Goal: Transaction & Acquisition: Purchase product/service

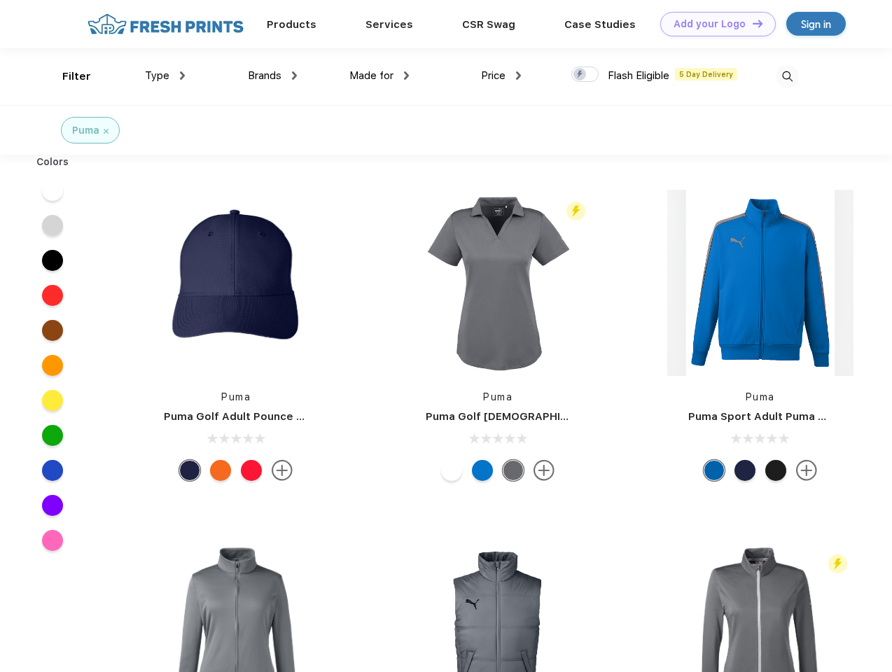
click at [713, 24] on link "Add your Logo Design Tool" at bounding box center [718, 24] width 116 height 25
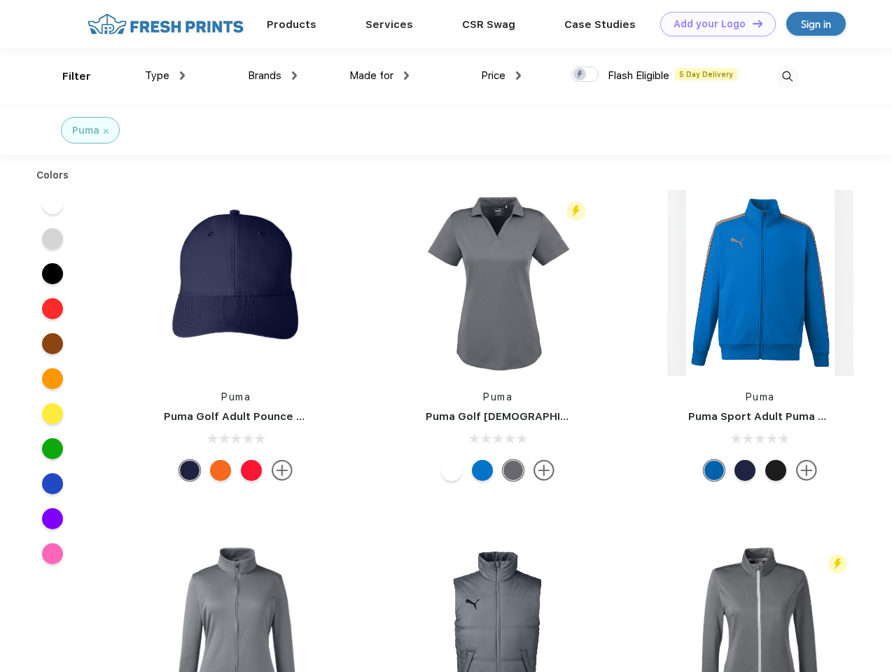
click at [0, 0] on div "Design Tool" at bounding box center [0, 0] width 0 height 0
click at [751, 23] on link "Add your Logo Design Tool" at bounding box center [718, 24] width 116 height 25
click at [67, 76] on div "Filter" at bounding box center [76, 77] width 29 height 16
click at [165, 76] on span "Type" at bounding box center [157, 75] width 25 height 13
click at [272, 76] on span "Brands" at bounding box center [265, 75] width 34 height 13
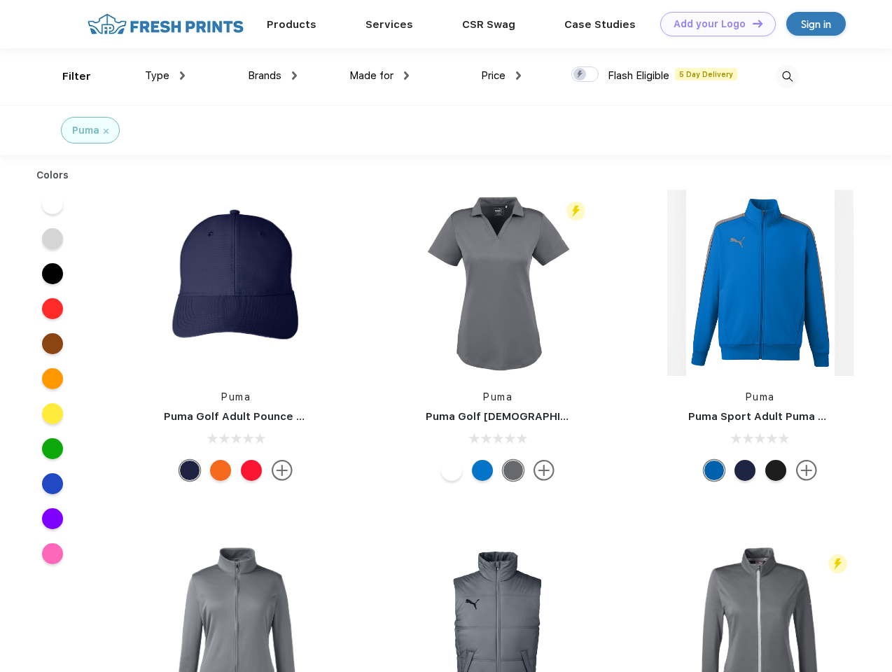
click at [380, 76] on span "Made for" at bounding box center [371, 75] width 44 height 13
click at [501, 76] on span "Price" at bounding box center [493, 75] width 25 height 13
click at [585, 75] on div at bounding box center [584, 74] width 27 height 15
click at [581, 75] on input "checkbox" at bounding box center [575, 70] width 9 height 9
click at [787, 76] on img at bounding box center [787, 76] width 23 height 23
